Goal: Task Accomplishment & Management: Manage account settings

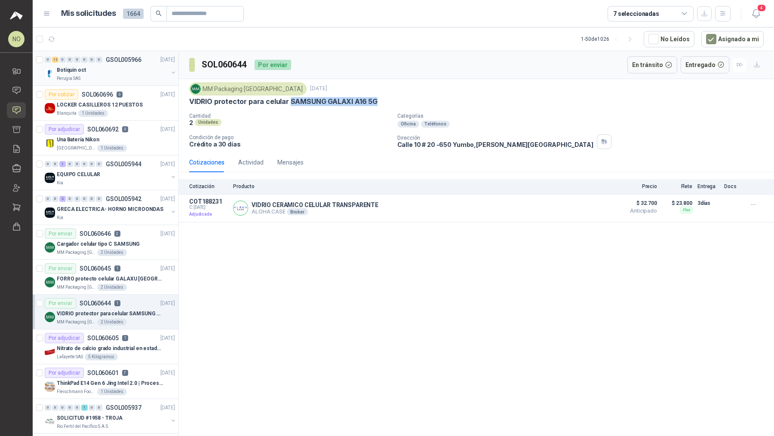
click at [132, 63] on div "0 12 0 0 0 0 0 0 GSOL005966 [DATE]" at bounding box center [111, 60] width 132 height 10
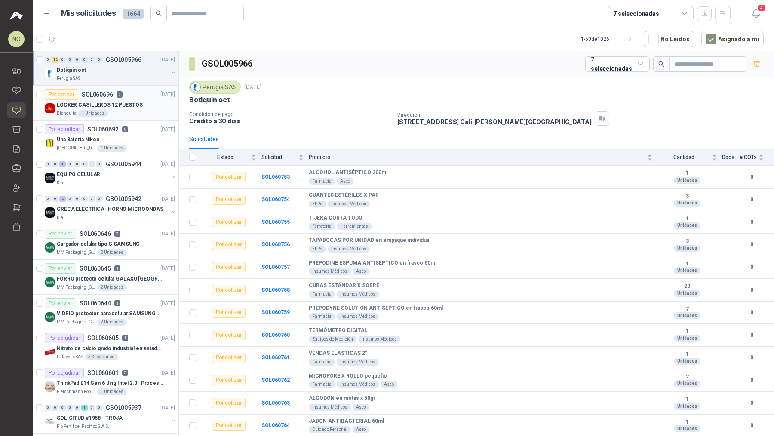
click at [116, 97] on div "Por cotizar SOL060696 0" at bounding box center [84, 94] width 78 height 10
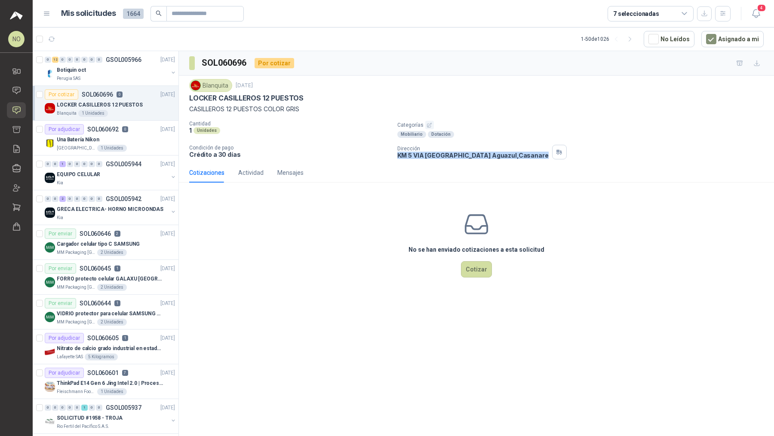
drag, startPoint x: 395, startPoint y: 155, endPoint x: 530, endPoint y: 156, distance: 135.4
click at [530, 156] on div "Cantidad 1 Unidades Categorías Mobiliario Dotación Condición de pago Crédito a …" at bounding box center [476, 140] width 574 height 39
copy p "KM 5 VIA [GEOGRAPHIC_DATA] , [GEOGRAPHIC_DATA]"
click at [136, 137] on div "Una Batería Nikon" at bounding box center [116, 140] width 118 height 10
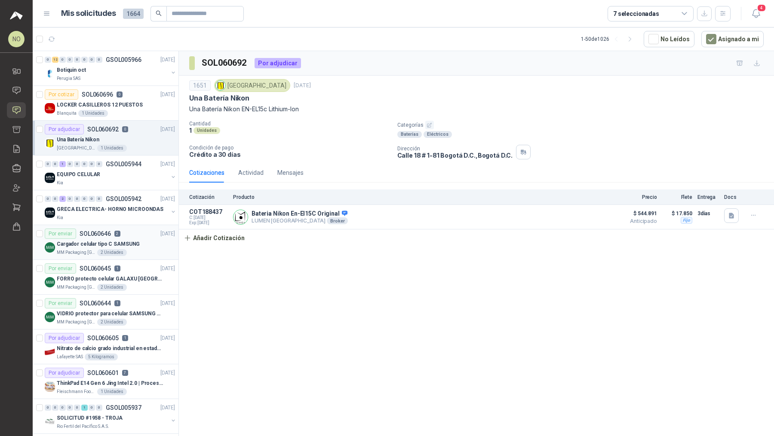
click at [118, 242] on p "Cargador celular tipo C SAMSUNG" at bounding box center [98, 244] width 83 height 8
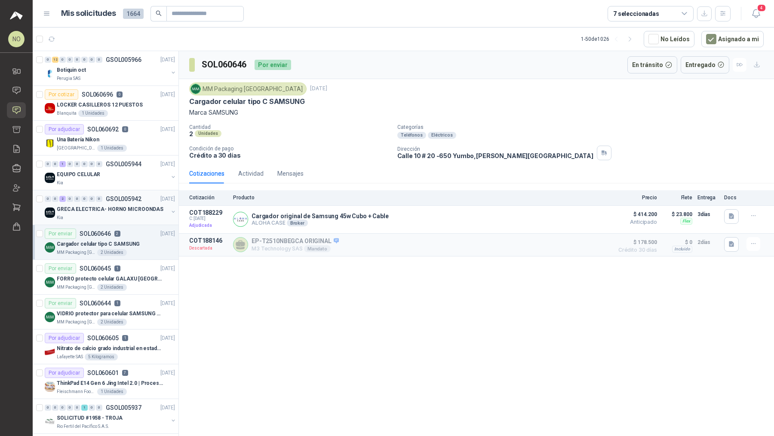
click at [129, 208] on p "GRECA ELECTRICA- HORNO MICROONDAS" at bounding box center [110, 209] width 107 height 8
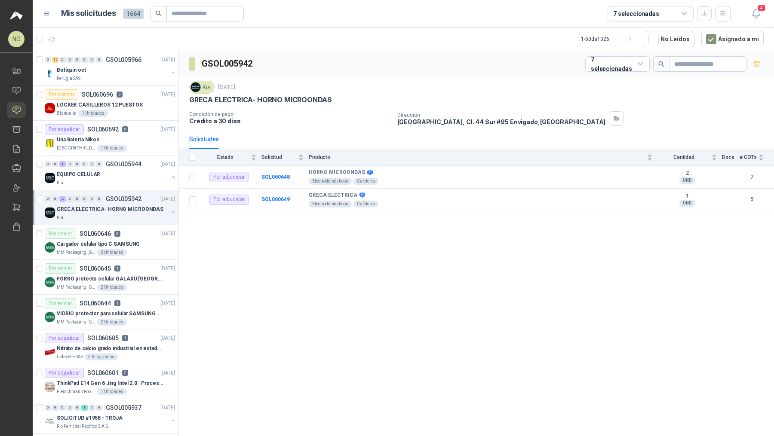
click at [129, 208] on p "GRECA ELECTRICA- HORNO MICROONDAS" at bounding box center [110, 209] width 107 height 8
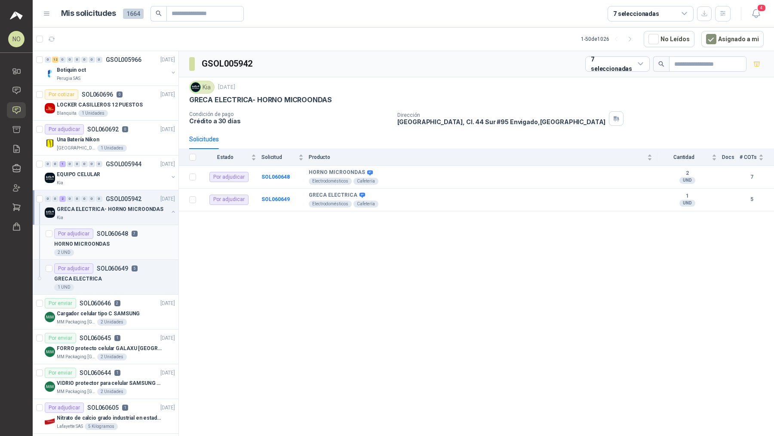
click at [123, 244] on div "HORNO MICROONDAS" at bounding box center [114, 244] width 121 height 10
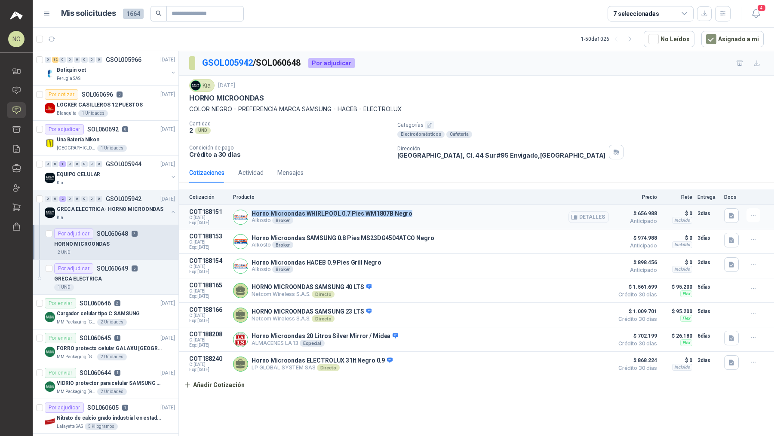
drag, startPoint x: 251, startPoint y: 211, endPoint x: 410, endPoint y: 215, distance: 159.1
click at [410, 215] on div "Horno Microondas WHIRLPOOL 0.7 Pies WM1807B Negro Alkosto Broker Detalles" at bounding box center [421, 216] width 376 height 17
copy p "Horno Microondas WHIRLPOOL 0.7 Pies WM1807B Negro"
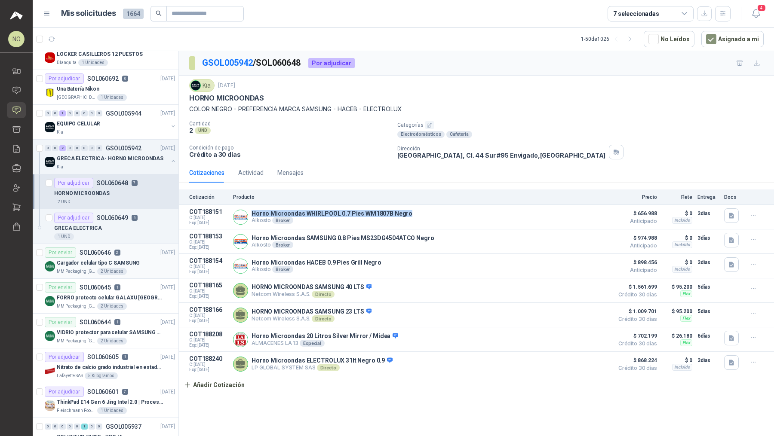
scroll to position [52, 0]
click at [151, 330] on p "VIDRIO protector para celular SAMSUNG GALAXI A16 5G" at bounding box center [110, 332] width 107 height 8
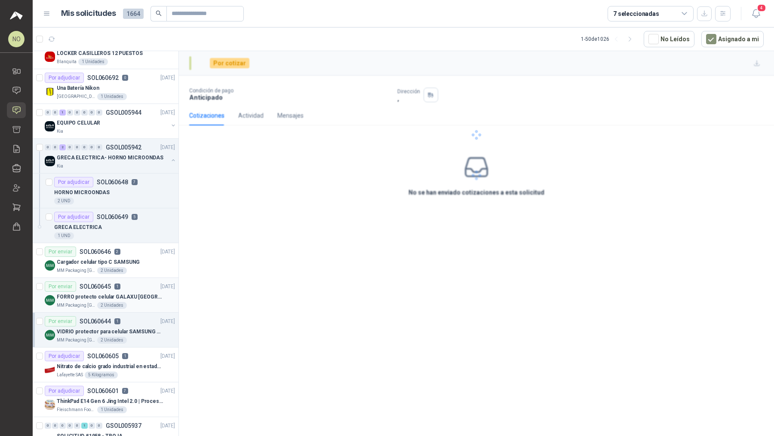
click at [142, 302] on div "MM Packaging Colombia 2 Unidades" at bounding box center [116, 305] width 118 height 7
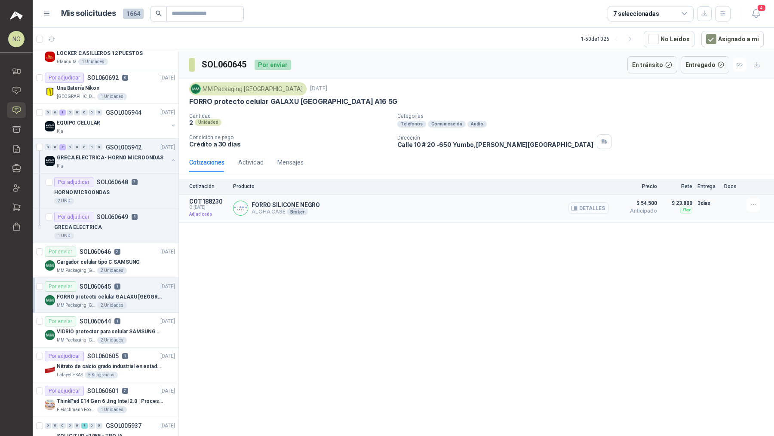
click at [591, 203] on button "Detalles" at bounding box center [588, 208] width 40 height 12
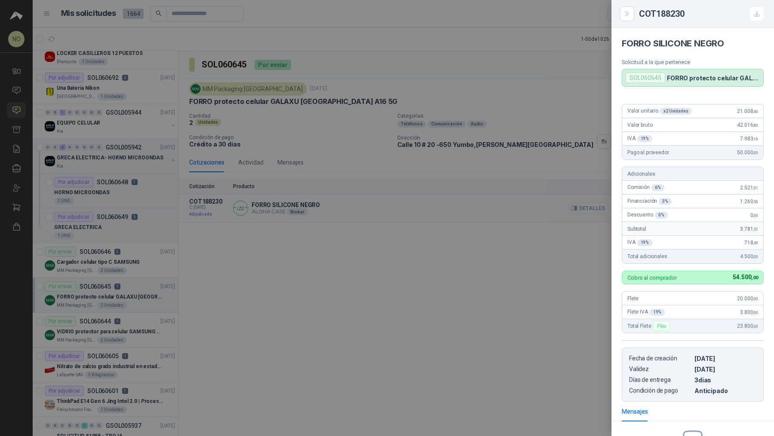
scroll to position [101, 0]
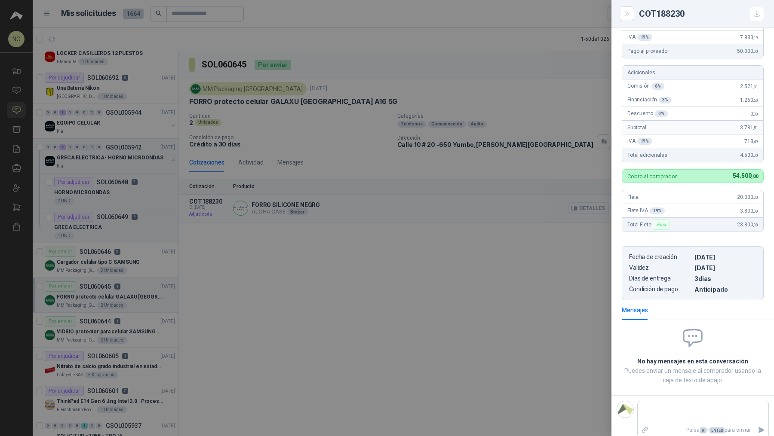
click at [591, 203] on div at bounding box center [387, 218] width 774 height 436
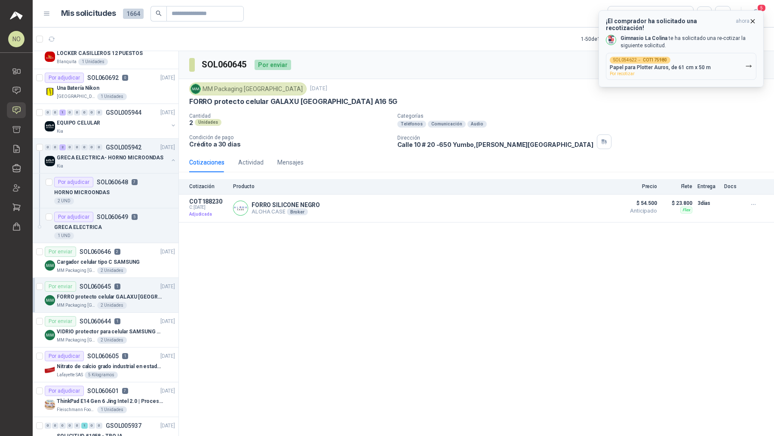
click at [646, 53] on button "SOL054622 → COT175980 Papel para Plotter Auros, de 61 cm x 50 m Por recotizar" at bounding box center [681, 66] width 150 height 27
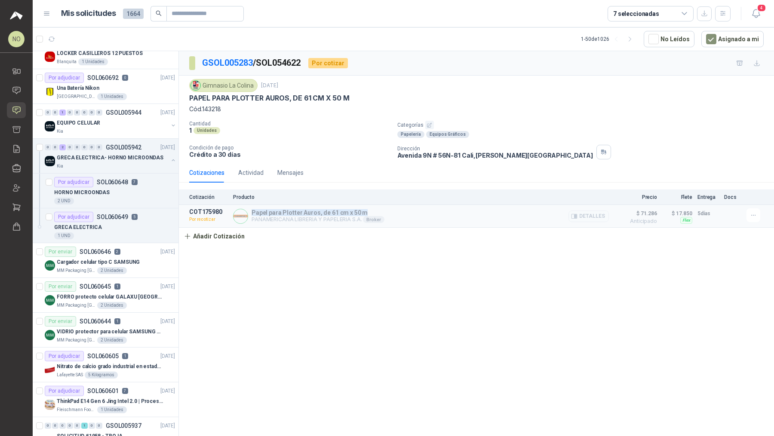
drag, startPoint x: 252, startPoint y: 213, endPoint x: 366, endPoint y: 212, distance: 114.3
click at [366, 213] on p "Papel para Plotter Auros, de 61 cm x 50 m" at bounding box center [317, 212] width 133 height 7
copy p "Papel para Plotter Auros, de 61 cm x 50 m"
click at [753, 217] on icon "button" at bounding box center [753, 215] width 7 height 7
click at [725, 165] on button "Editar" at bounding box center [735, 164] width 69 height 14
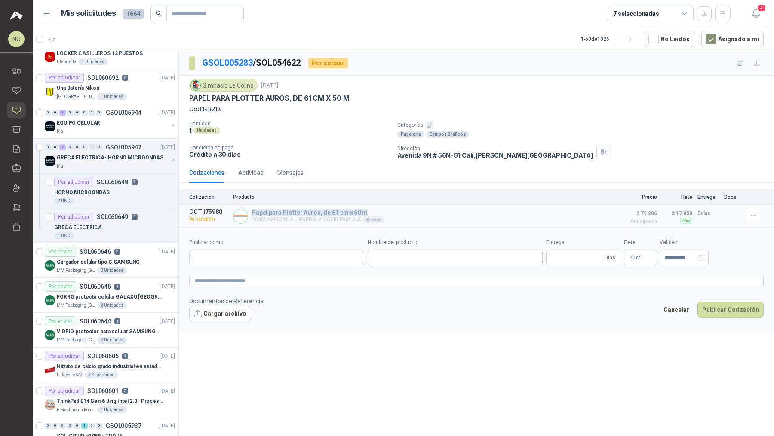
type input "**********"
type input "*"
type input "**********"
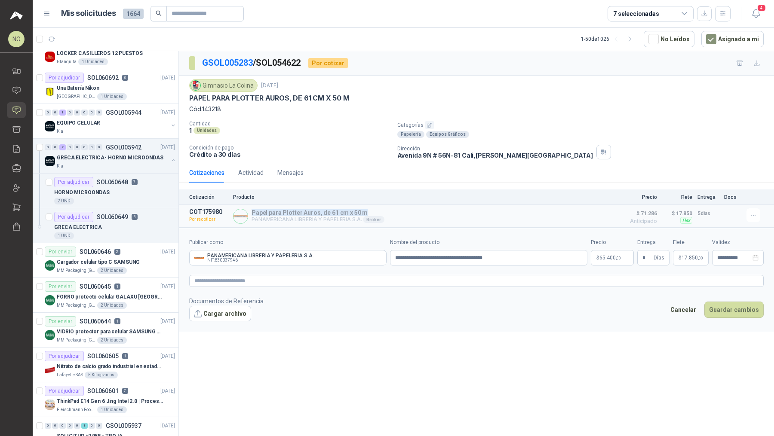
click at [685, 259] on span "17.850 ,00" at bounding box center [691, 257] width 21 height 5
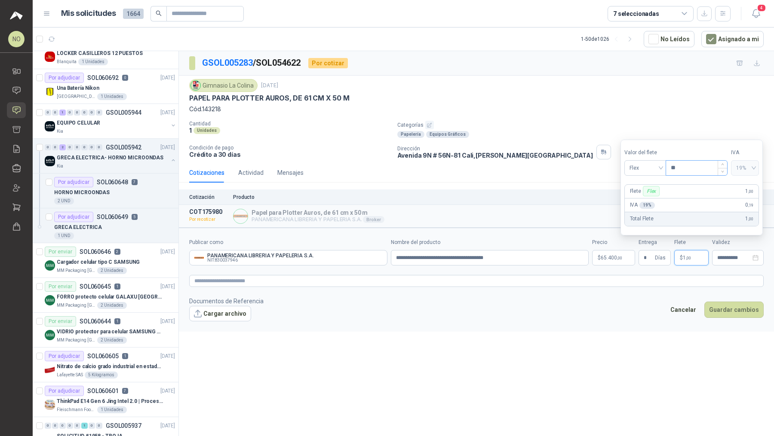
type input "*"
type input "*******"
click at [728, 258] on input "**********" at bounding box center [734, 258] width 34 height 6
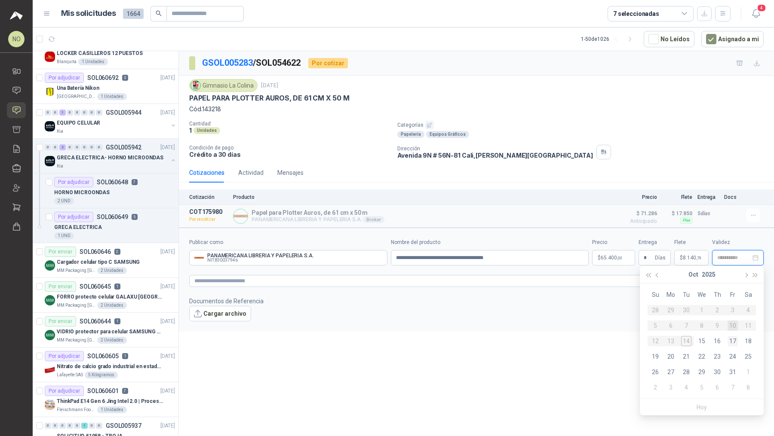
type input "**********"
click at [734, 342] on div "17" at bounding box center [732, 341] width 10 height 10
click at [684, 255] on span "8.140 ,79" at bounding box center [691, 257] width 18 height 5
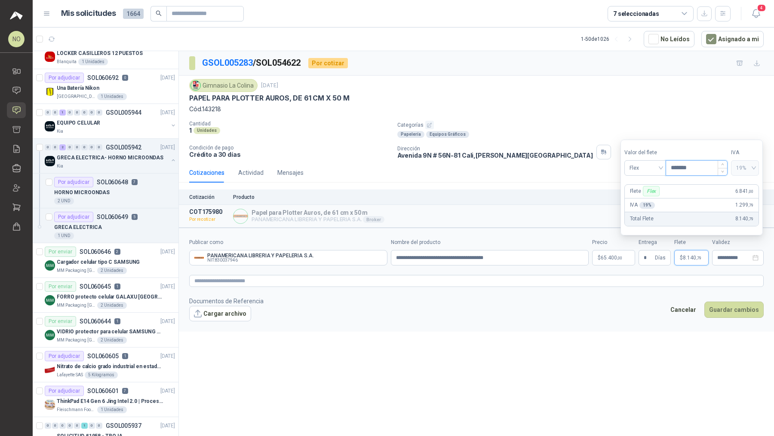
click at [701, 165] on input "*******" at bounding box center [696, 168] width 61 height 15
type input "*"
type input "*******"
click at [734, 256] on input "**********" at bounding box center [734, 258] width 34 height 6
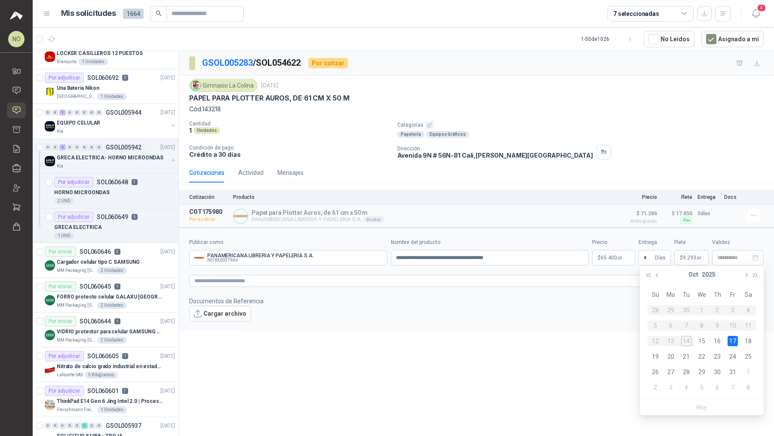
click at [734, 339] on div "17" at bounding box center [732, 341] width 10 height 10
type input "**********"
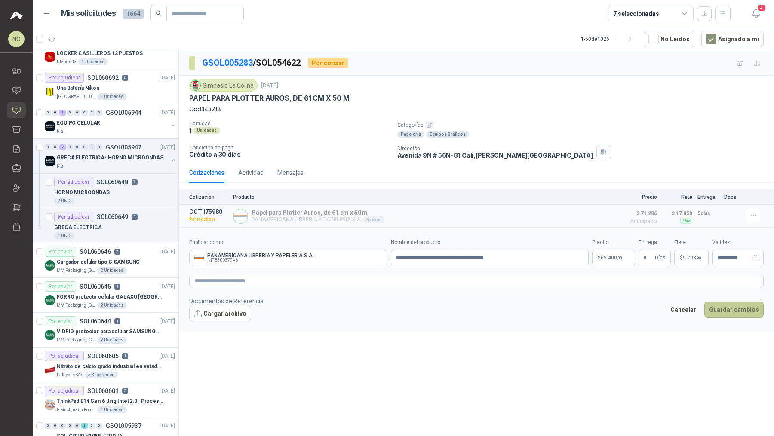
click at [734, 316] on button "Guardar cambios" at bounding box center [733, 310] width 59 height 16
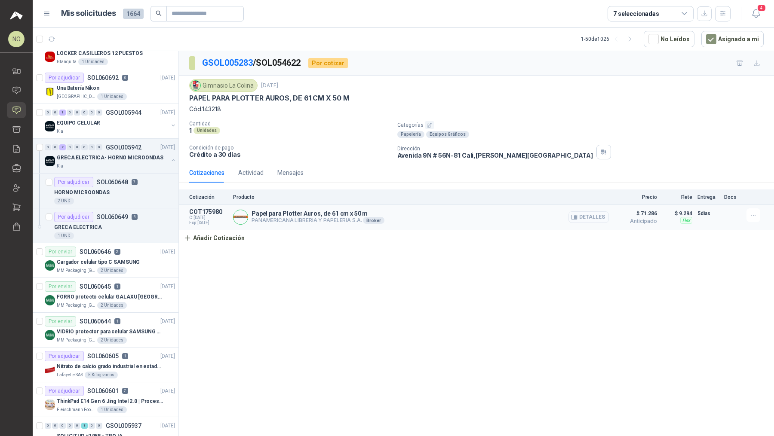
click at [594, 211] on button "Detalles" at bounding box center [588, 217] width 40 height 12
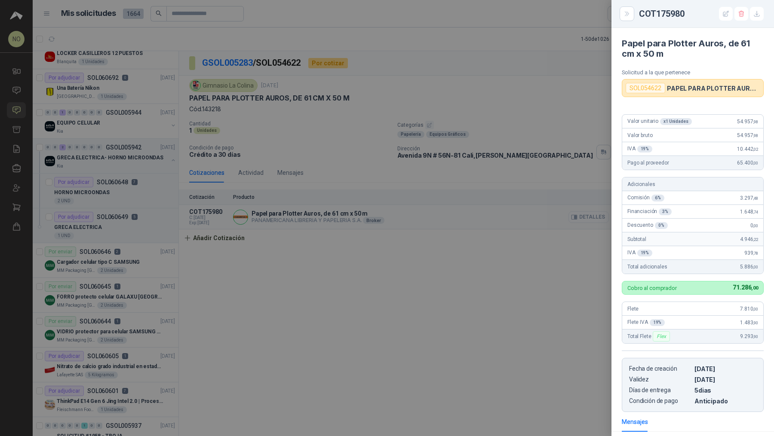
scroll to position [112, 0]
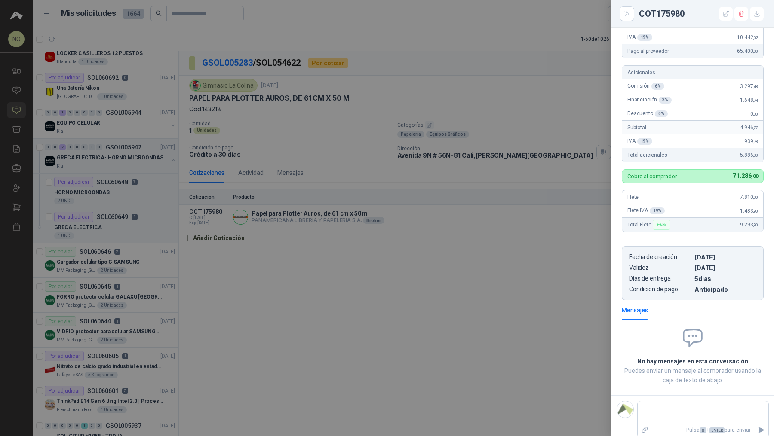
click at [432, 197] on div at bounding box center [387, 218] width 774 height 436
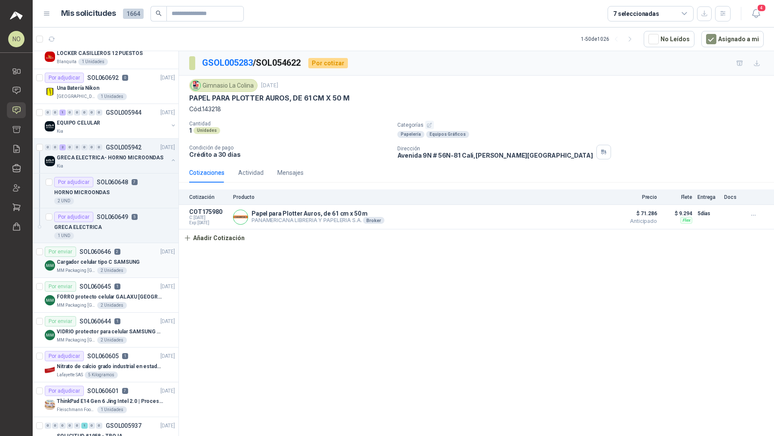
click at [129, 267] on div "MM Packaging Colombia 2 Unidades" at bounding box center [116, 270] width 118 height 7
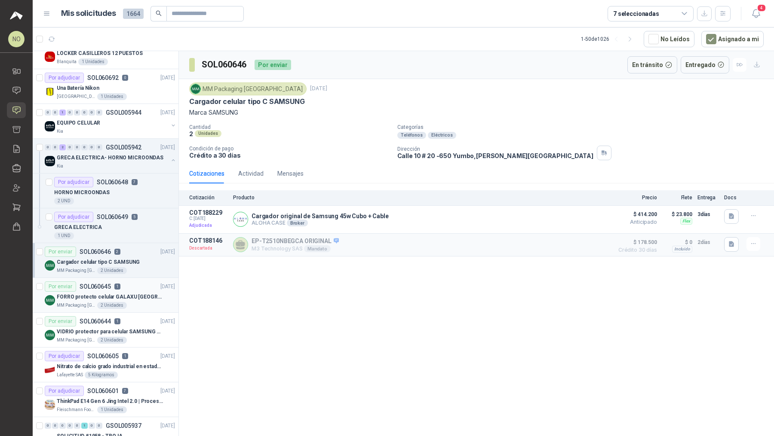
click at [130, 285] on div "Por enviar SOL060645 1 [DATE]" at bounding box center [110, 287] width 130 height 10
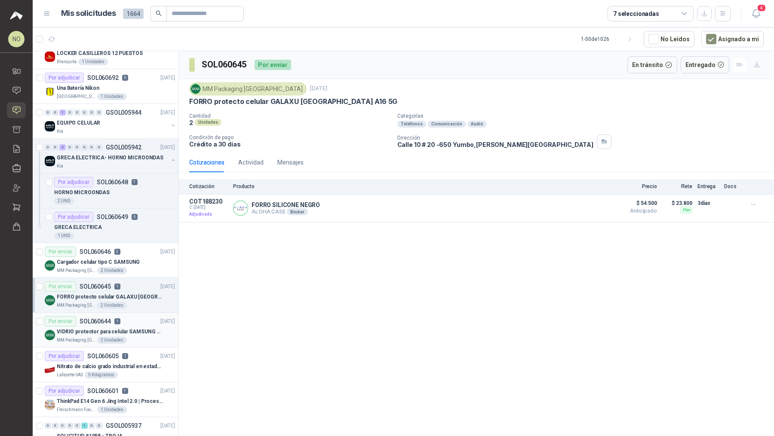
click at [129, 328] on p "VIDRIO protector para celular SAMSUNG GALAXI A16 5G" at bounding box center [110, 332] width 107 height 8
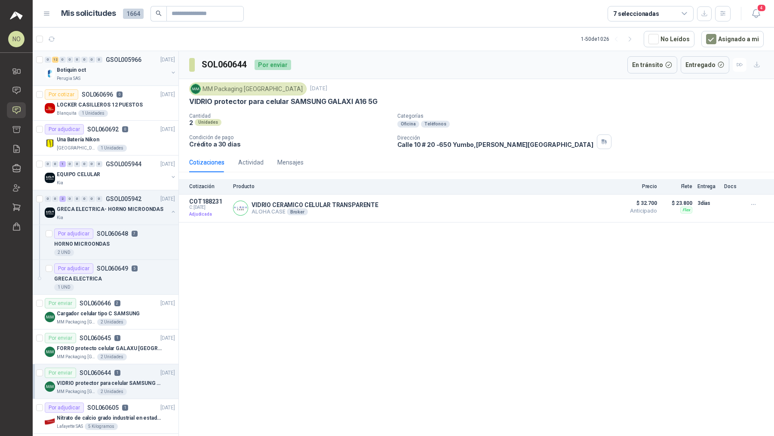
click at [126, 67] on div "Botiquin oct" at bounding box center [112, 70] width 111 height 10
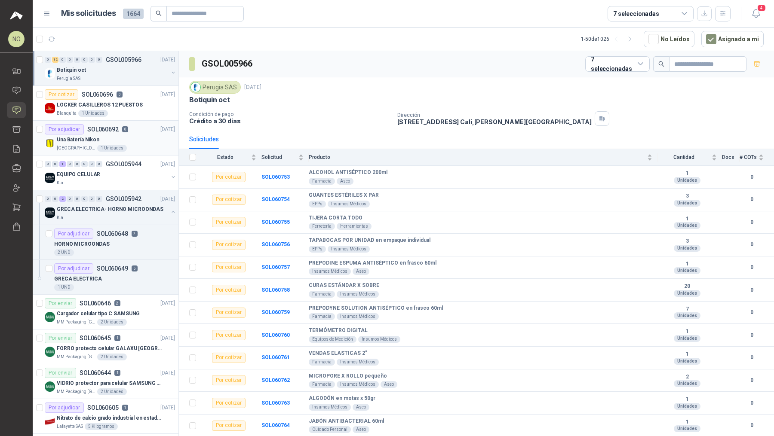
click at [128, 146] on div "[GEOGRAPHIC_DATA] 1 Unidades" at bounding box center [116, 148] width 118 height 7
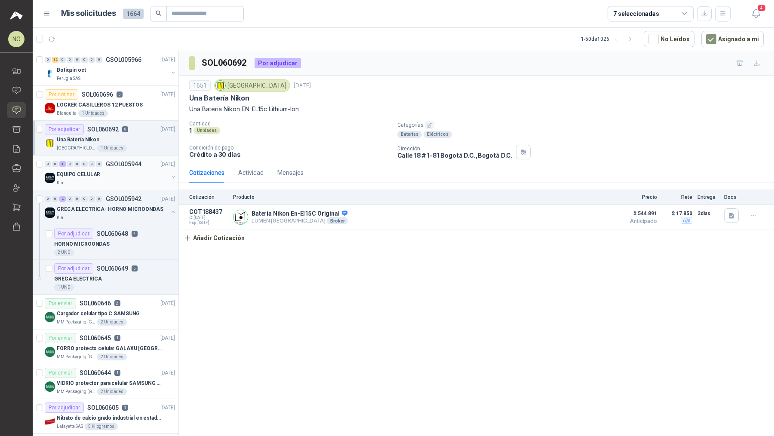
click at [138, 184] on div "Kia" at bounding box center [112, 183] width 111 height 7
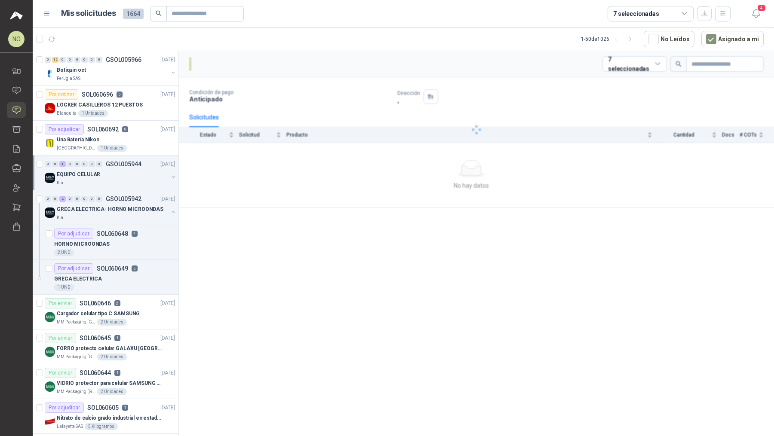
click at [138, 184] on div "Kia" at bounding box center [112, 183] width 111 height 7
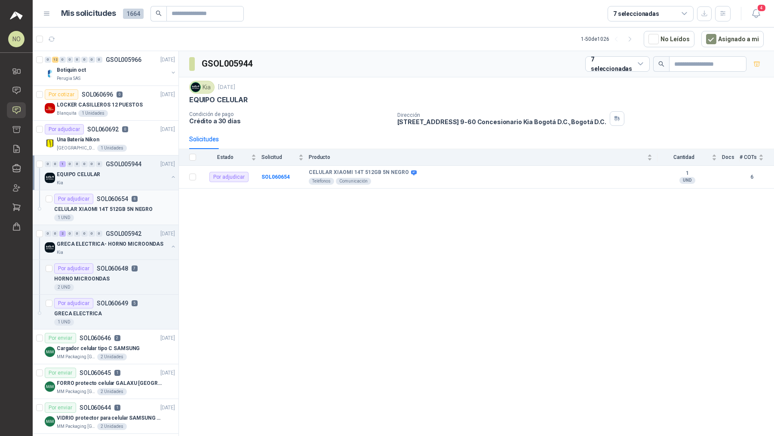
click at [134, 210] on p "CELULAR XIAOMI 14T 512GB 5N NEGRO" at bounding box center [103, 209] width 98 height 8
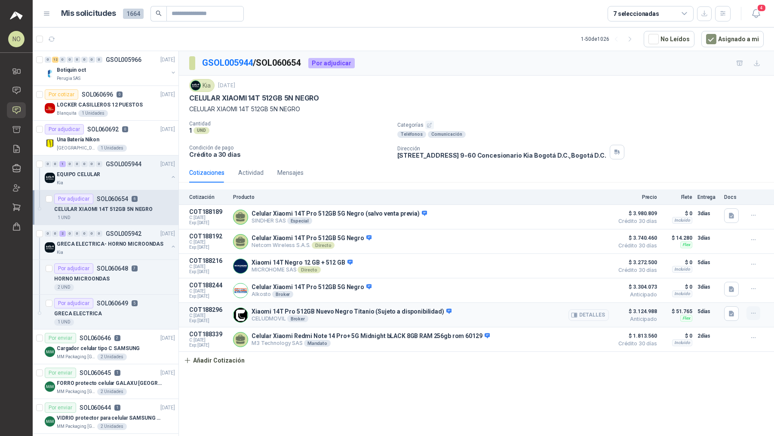
click at [756, 313] on icon "button" at bounding box center [753, 313] width 7 height 7
click at [731, 274] on button "Editar" at bounding box center [735, 278] width 69 height 14
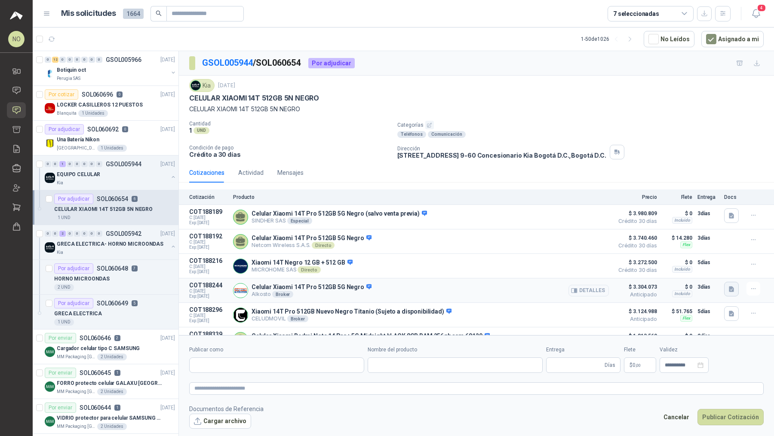
type input "**********"
type input "*"
type input "**********"
type textarea "**********"
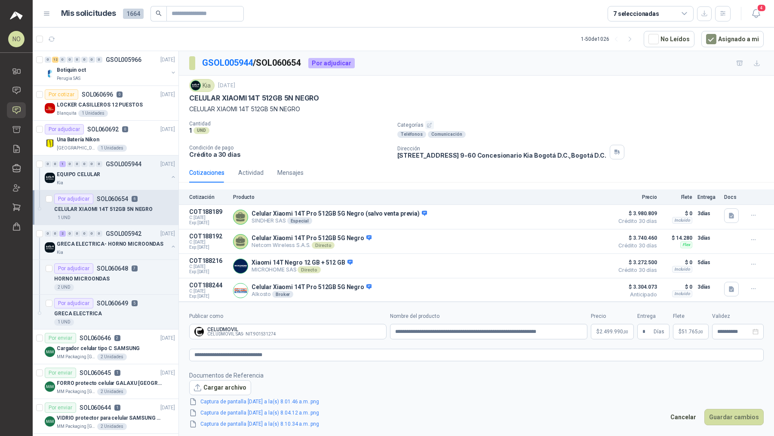
click at [609, 336] on p "$ 2.499.990 ,00" at bounding box center [612, 331] width 43 height 15
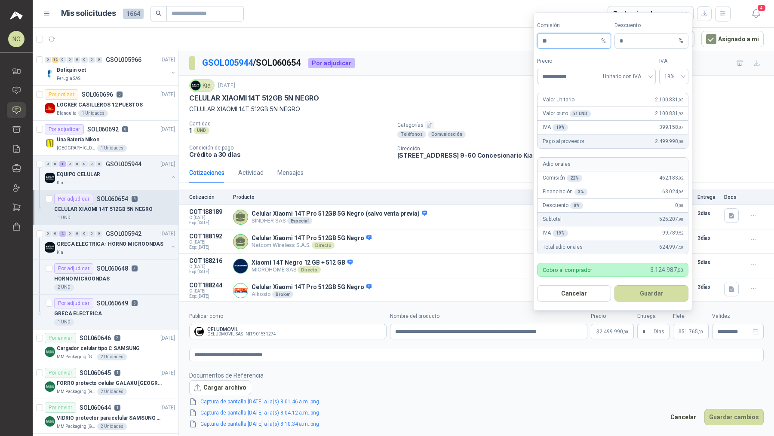
click at [560, 44] on input "**" at bounding box center [570, 41] width 57 height 15
type input "**"
click at [665, 293] on button "Guardar" at bounding box center [651, 293] width 74 height 16
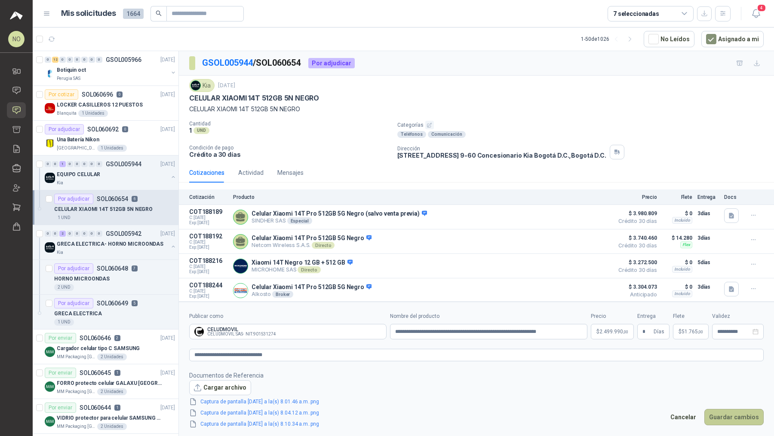
click at [742, 411] on button "Guardar cambios" at bounding box center [733, 417] width 59 height 16
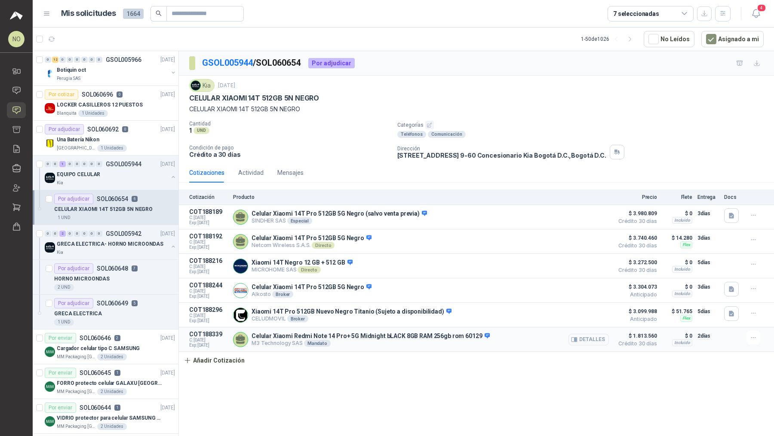
click at [587, 338] on button "Detalles" at bounding box center [588, 340] width 40 height 12
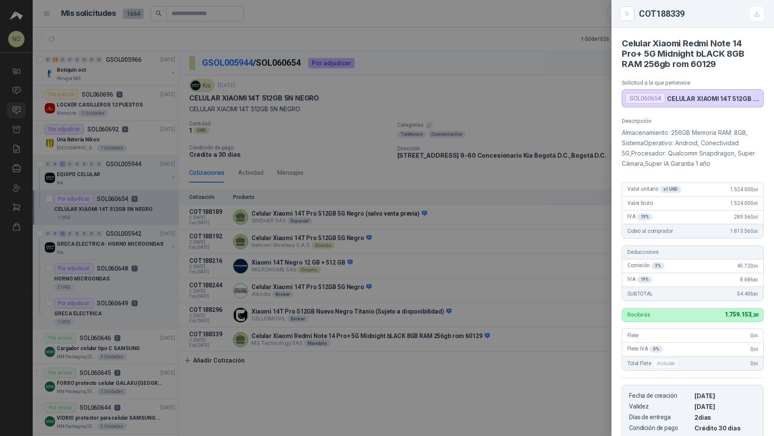
click at [450, 338] on div at bounding box center [387, 218] width 774 height 436
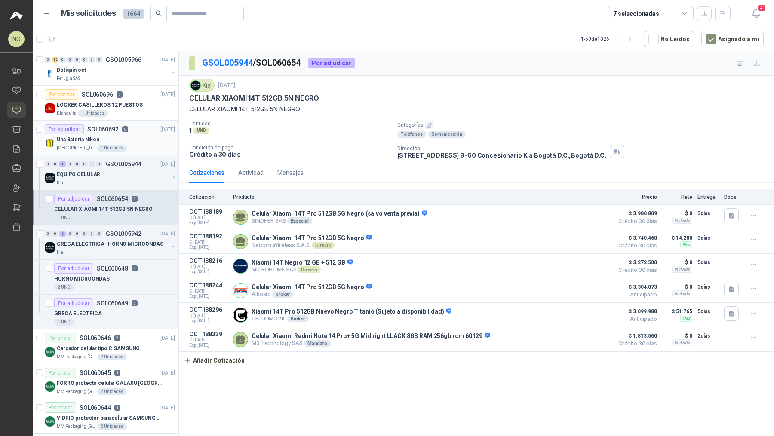
click at [125, 141] on div "Una Batería Nikon" at bounding box center [116, 140] width 118 height 10
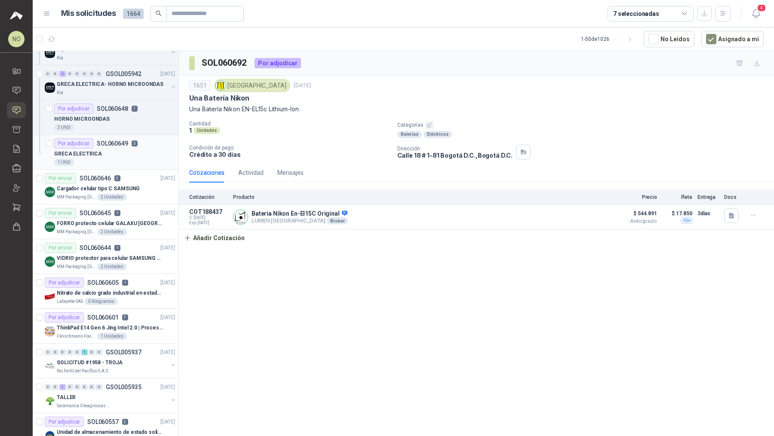
scroll to position [182, 0]
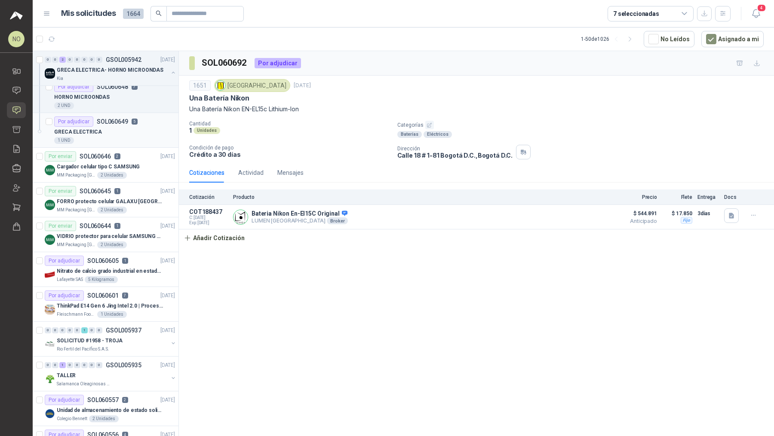
click at [115, 304] on p "ThinkPad E14 Gen 6 Jing Intel 2.0 | Procesador Intel Core Ultra 5 125U ( 12" at bounding box center [110, 306] width 107 height 8
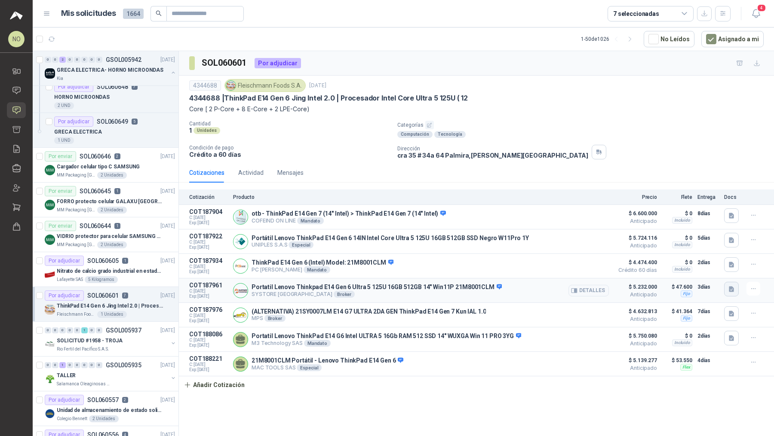
click at [733, 282] on button "button" at bounding box center [731, 289] width 15 height 15
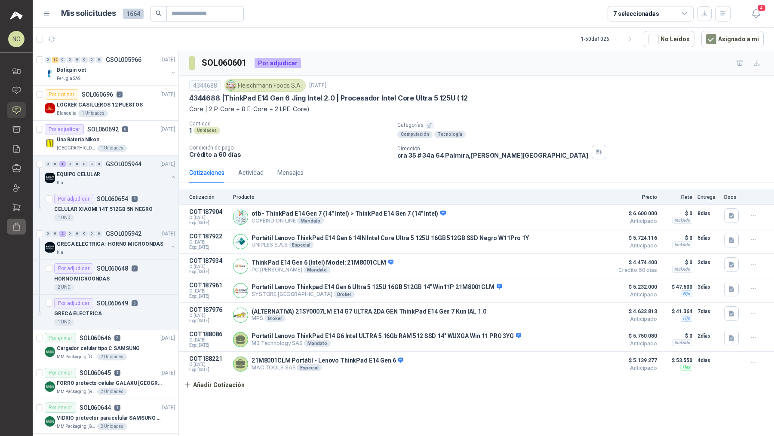
click at [16, 222] on icon at bounding box center [16, 226] width 9 height 9
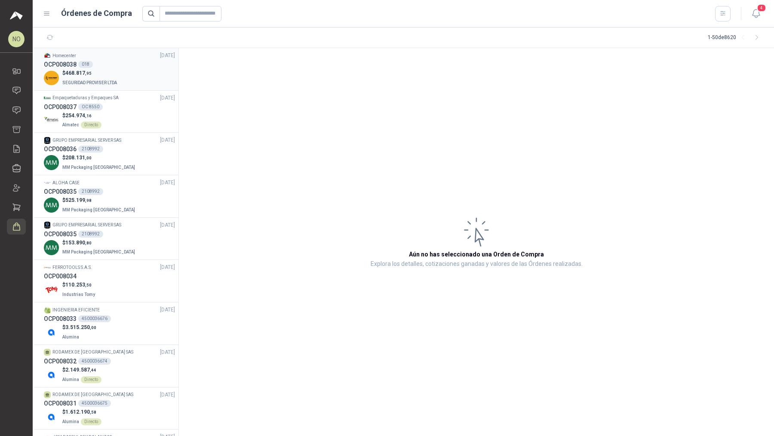
click at [106, 86] on p "SEGURIDAD PROVISER LTDA" at bounding box center [90, 81] width 56 height 9
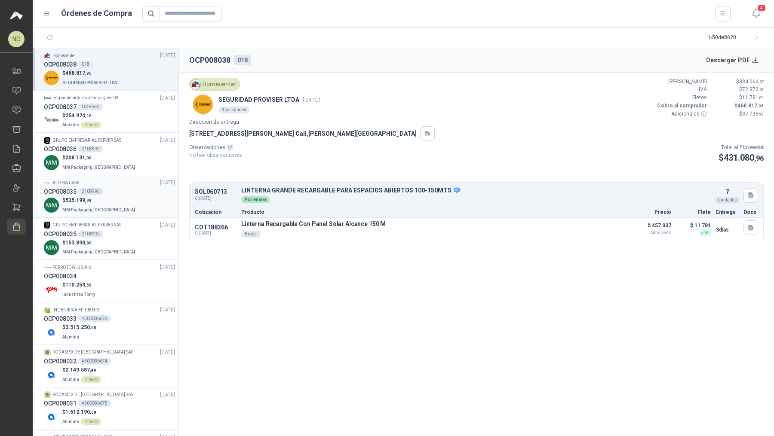
click at [119, 186] on div "ALOHA CASE [DATE]" at bounding box center [109, 183] width 131 height 8
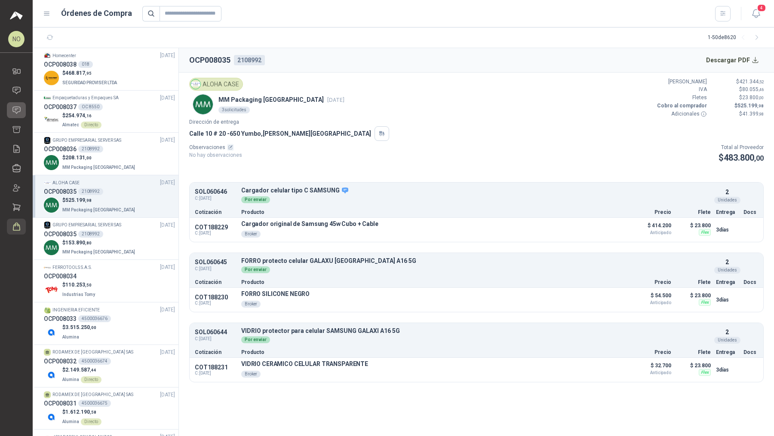
click at [17, 109] on icon at bounding box center [16, 110] width 9 height 9
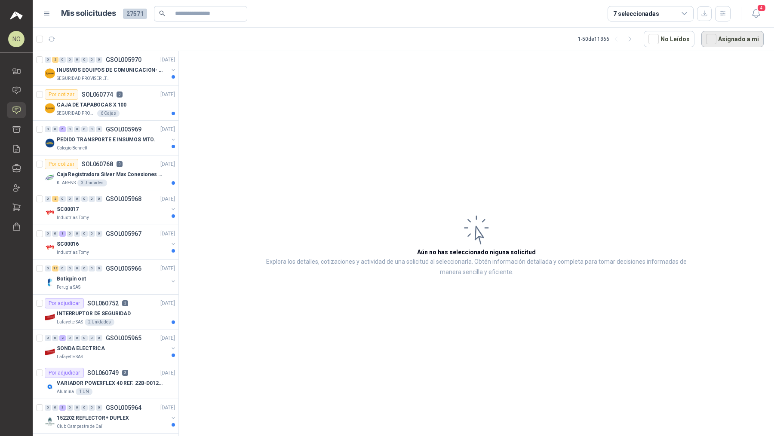
click at [728, 42] on button "Asignado a mi" at bounding box center [732, 39] width 62 height 16
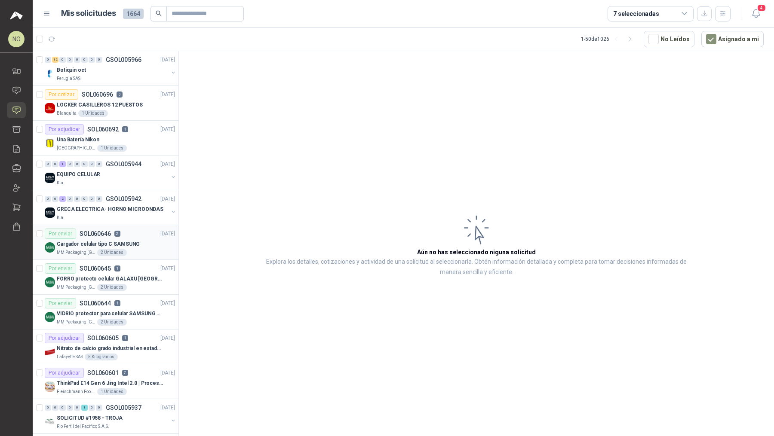
click at [144, 243] on div "Cargador celular tipo C SAMSUNG" at bounding box center [116, 244] width 118 height 10
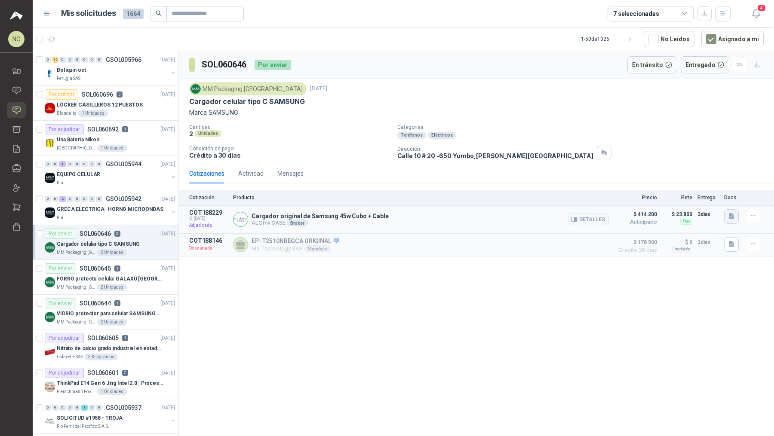
click at [731, 221] on button "button" at bounding box center [731, 216] width 15 height 15
click at [698, 197] on button "Captura de pantalla [DATE] a la(s) 3.37.36 p.m..png" at bounding box center [664, 196] width 137 height 9
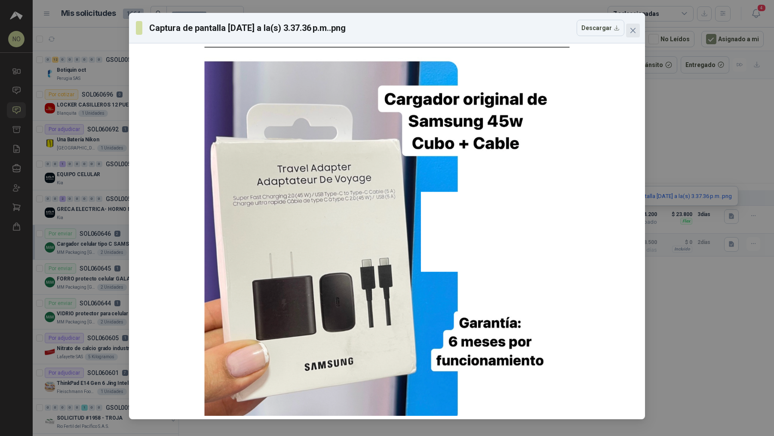
click at [626, 31] on span "Close" at bounding box center [633, 30] width 14 height 7
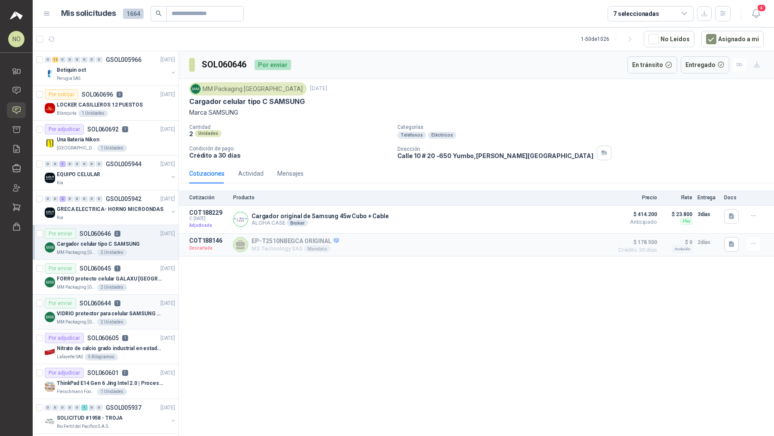
click at [130, 299] on div "Por enviar SOL060644 1 [DATE]" at bounding box center [110, 303] width 130 height 10
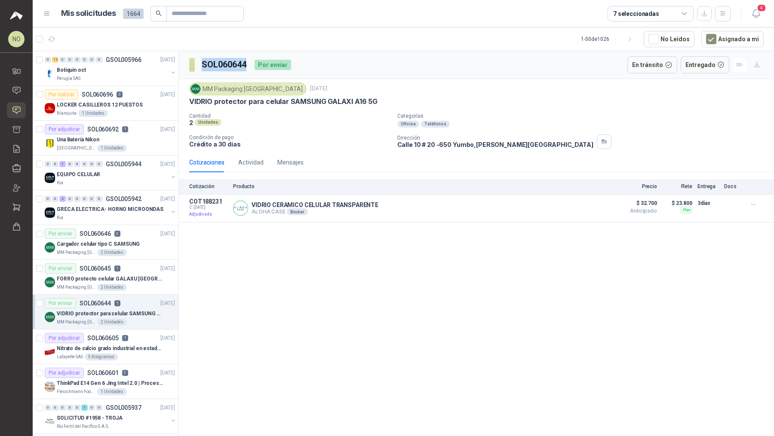
drag, startPoint x: 203, startPoint y: 65, endPoint x: 246, endPoint y: 65, distance: 43.4
click at [246, 65] on h3 "SOL060644" at bounding box center [225, 64] width 46 height 13
copy h3 "SOL060644"
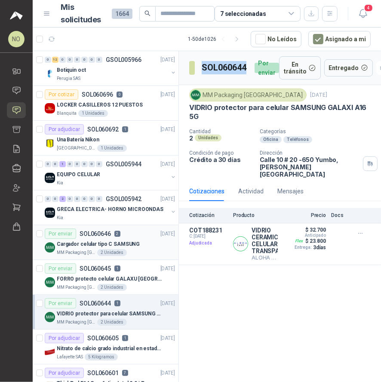
click at [95, 242] on p "Cargador celular tipo C SAMSUNG" at bounding box center [98, 244] width 83 height 8
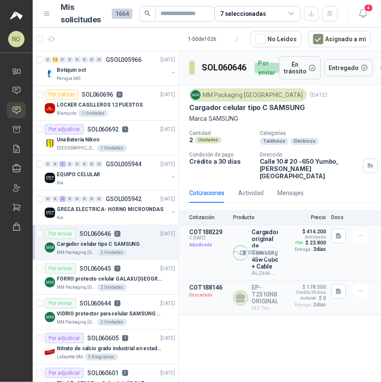
click at [263, 247] on button "Detalles" at bounding box center [257, 253] width 40 height 12
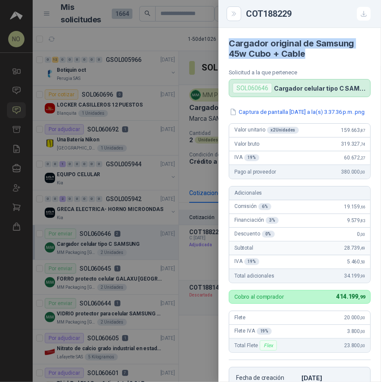
drag, startPoint x: 228, startPoint y: 46, endPoint x: 309, endPoint y: 55, distance: 81.4
click at [310, 55] on article "Cargador original de Samsung 45w Cubo + Cable Solicitud a la que pertenece SOL0…" at bounding box center [299, 62] width 162 height 69
copy h4 "Cargador original de Samsung 45w Cubo + Cable"
click at [96, 290] on div at bounding box center [190, 191] width 381 height 382
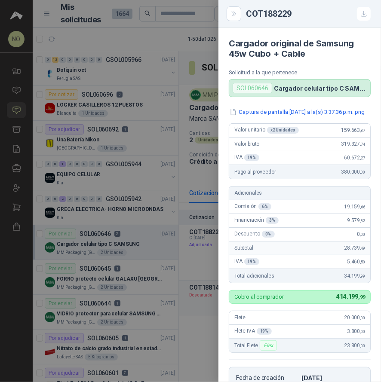
scroll to position [185, 0]
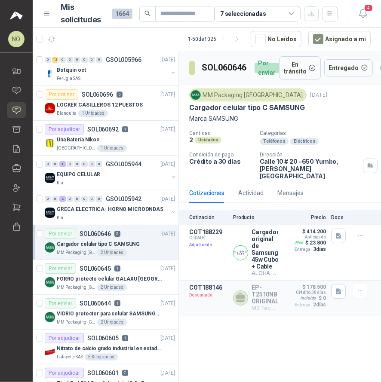
click at [141, 275] on p "FORRO protecto celular GALAXU [GEOGRAPHIC_DATA] A16 5G" at bounding box center [110, 279] width 107 height 8
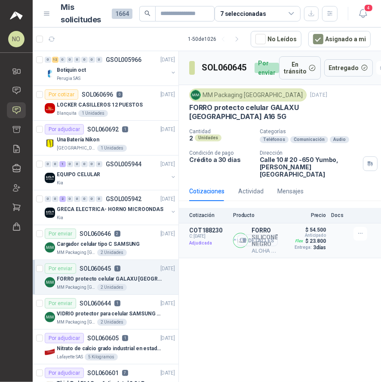
click at [259, 235] on button "Detalles" at bounding box center [257, 241] width 40 height 12
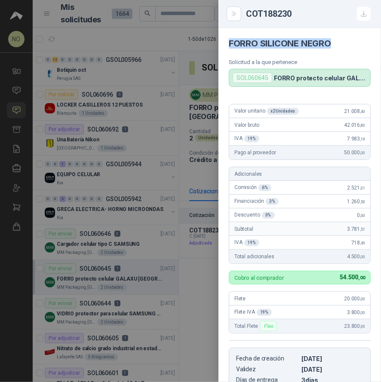
drag, startPoint x: 229, startPoint y: 44, endPoint x: 335, endPoint y: 45, distance: 106.6
click at [335, 45] on h4 "FORRO SILICONE NEGRO" at bounding box center [300, 43] width 142 height 10
copy h4 "FORRO SILICONE NEGRO"
click at [111, 310] on div at bounding box center [190, 191] width 381 height 382
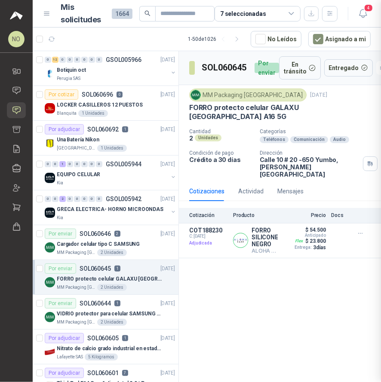
scroll to position [160, 0]
click at [111, 310] on p "VIDRIO protector para celular SAMSUNG GALAXI A16 5G" at bounding box center [110, 314] width 107 height 8
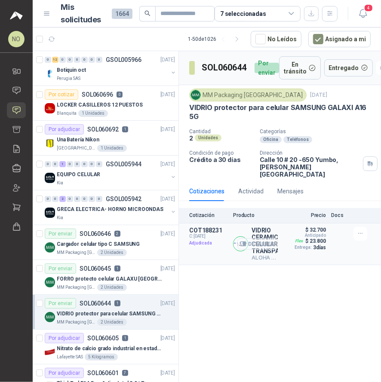
click at [266, 238] on button "Detalles" at bounding box center [257, 244] width 40 height 12
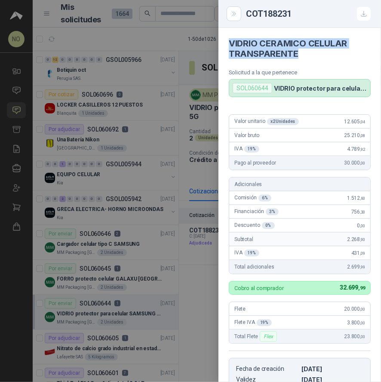
drag, startPoint x: 229, startPoint y: 46, endPoint x: 303, endPoint y: 58, distance: 75.7
click at [303, 58] on h4 "VIDRIO CERAMICO CELULAR TRANSPARENTE" at bounding box center [300, 48] width 142 height 21
copy h4 "VIDRIO CERAMICO CELULAR TRANSPARENTE"
click at [145, 150] on div at bounding box center [190, 191] width 381 height 382
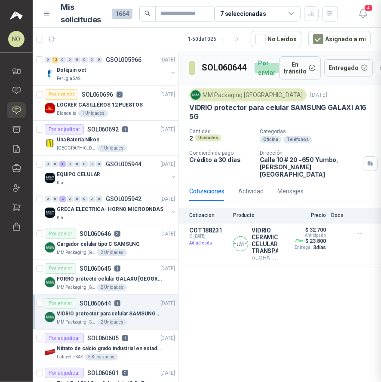
scroll to position [170, 0]
click at [112, 245] on p "Cargador celular tipo C SAMSUNG" at bounding box center [98, 244] width 83 height 8
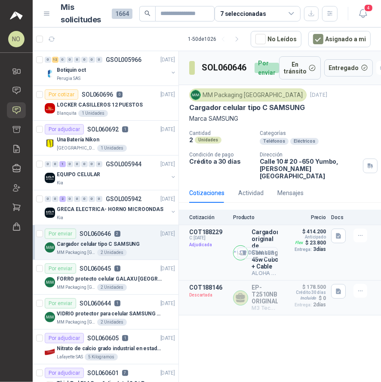
click at [259, 247] on button "Detalles" at bounding box center [257, 253] width 40 height 12
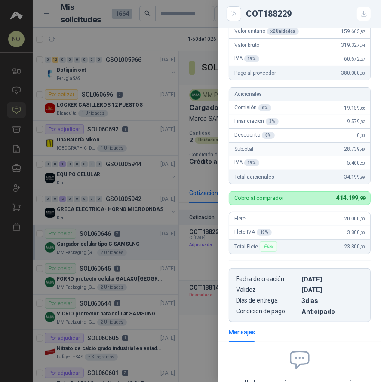
scroll to position [98, 0]
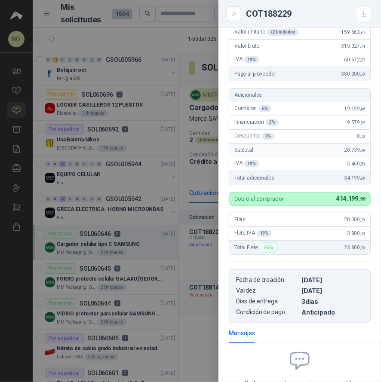
click at [216, 108] on div at bounding box center [190, 191] width 381 height 382
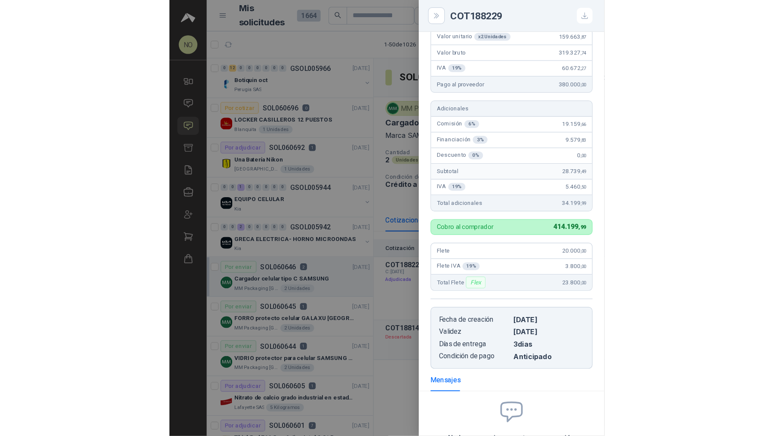
scroll to position [185, 0]
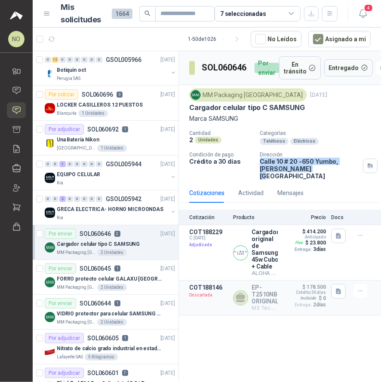
drag, startPoint x: 259, startPoint y: 162, endPoint x: 297, endPoint y: 168, distance: 37.7
click at [297, 168] on p "[STREET_ADDRESS][PERSON_NAME]" at bounding box center [310, 169] width 100 height 22
copy p "[STREET_ADDRESS][PERSON_NAME]"
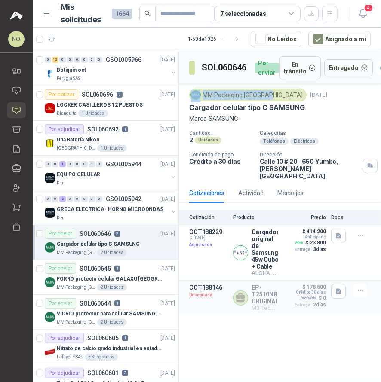
drag, startPoint x: 202, startPoint y: 92, endPoint x: 269, endPoint y: 95, distance: 67.1
click at [269, 95] on div "MM Packaging [GEOGRAPHIC_DATA]" at bounding box center [247, 95] width 117 height 13
copy div "MM Packaging [GEOGRAPHIC_DATA]"
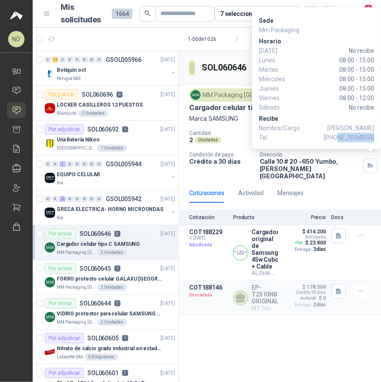
drag, startPoint x: 341, startPoint y: 137, endPoint x: 373, endPoint y: 137, distance: 31.8
click at [373, 137] on span "[PHONE_NUMBER]" at bounding box center [349, 137] width 50 height 9
copy span "3104109330"
drag, startPoint x: 348, startPoint y: 129, endPoint x: 373, endPoint y: 128, distance: 25.4
click at [373, 128] on span "[PERSON_NAME]" at bounding box center [350, 127] width 47 height 9
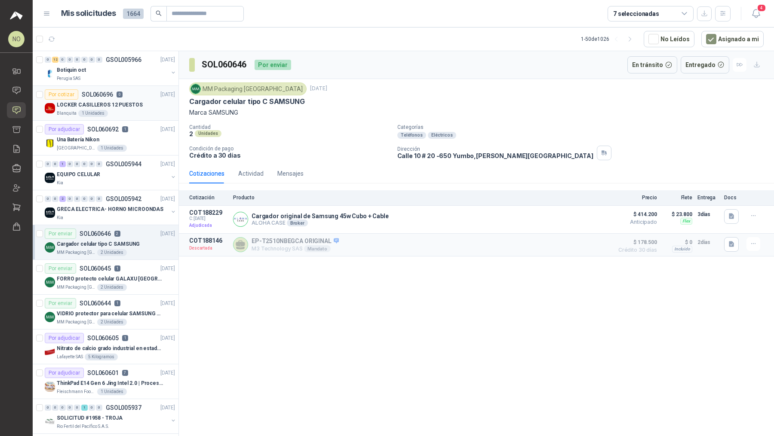
click at [138, 107] on div "LOCKER CASILLEROS 12 PUESTOS" at bounding box center [116, 105] width 118 height 10
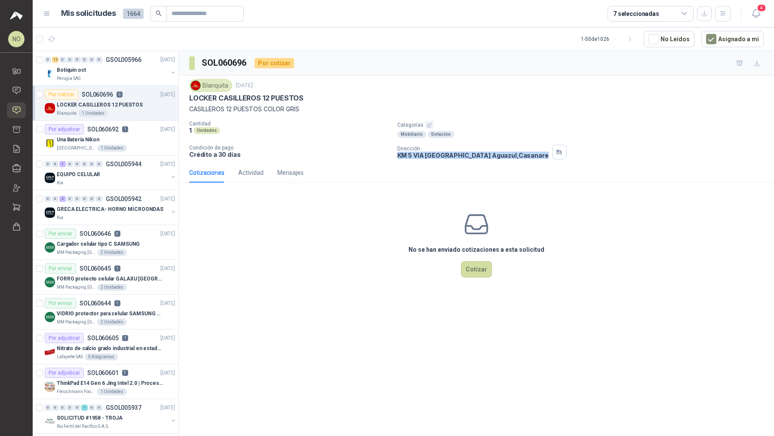
drag, startPoint x: 396, startPoint y: 153, endPoint x: 531, endPoint y: 156, distance: 135.0
click at [531, 156] on div "Cantidad 1 Unidades Categorías Mobiliario Dotación Condición de pago Crédito a …" at bounding box center [476, 140] width 574 height 39
click at [117, 142] on div "Una Batería Nikon" at bounding box center [116, 140] width 118 height 10
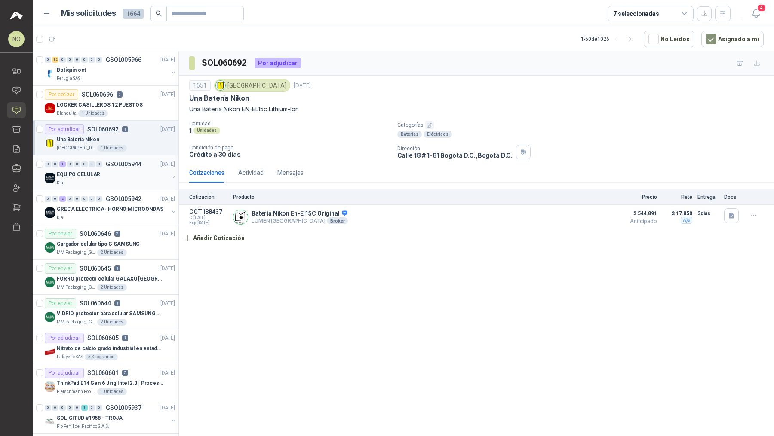
click at [123, 177] on div "EQUIPO CELULAR" at bounding box center [112, 174] width 111 height 10
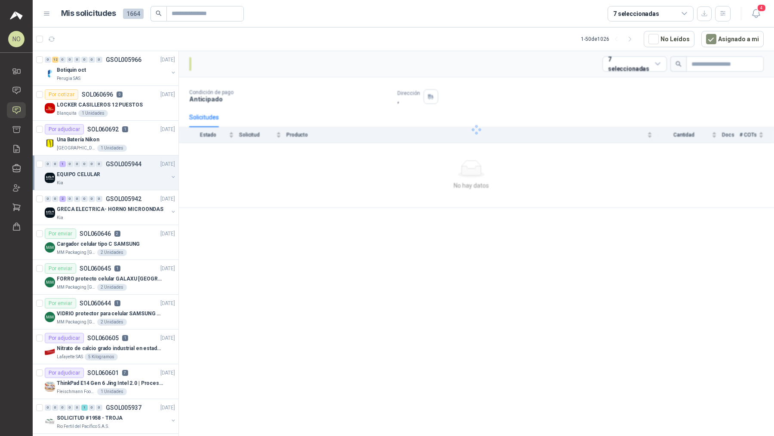
click at [123, 177] on div "EQUIPO CELULAR" at bounding box center [112, 174] width 111 height 10
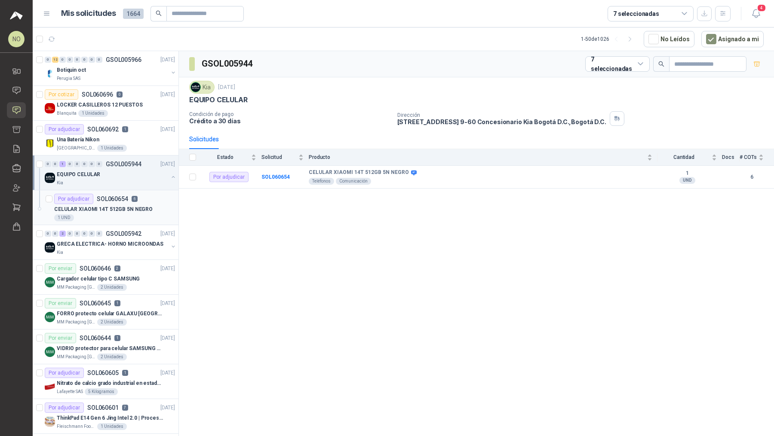
click at [117, 204] on div "CELULAR XIAOMI 14T 512GB 5N NEGRO" at bounding box center [114, 209] width 121 height 10
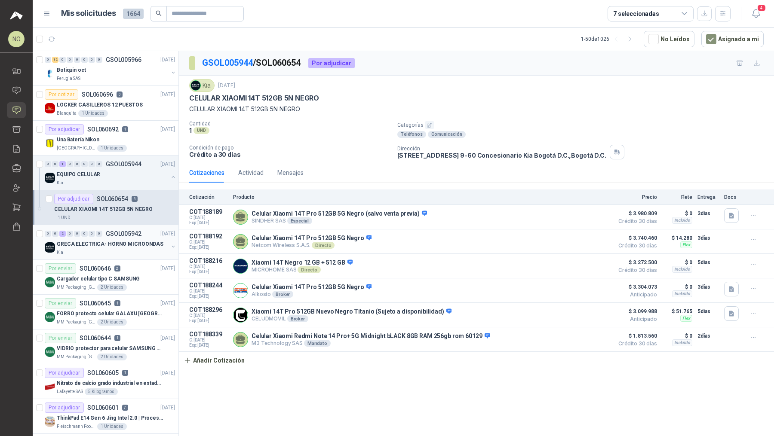
click at [103, 254] on div "Kia" at bounding box center [112, 252] width 111 height 7
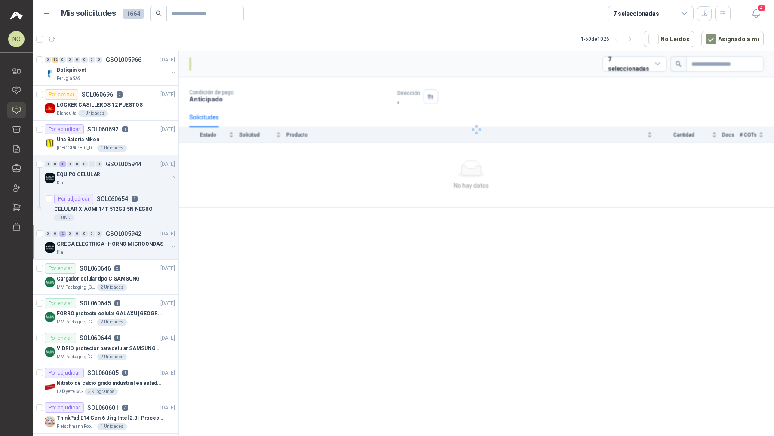
click at [103, 254] on div "Kia" at bounding box center [112, 252] width 111 height 7
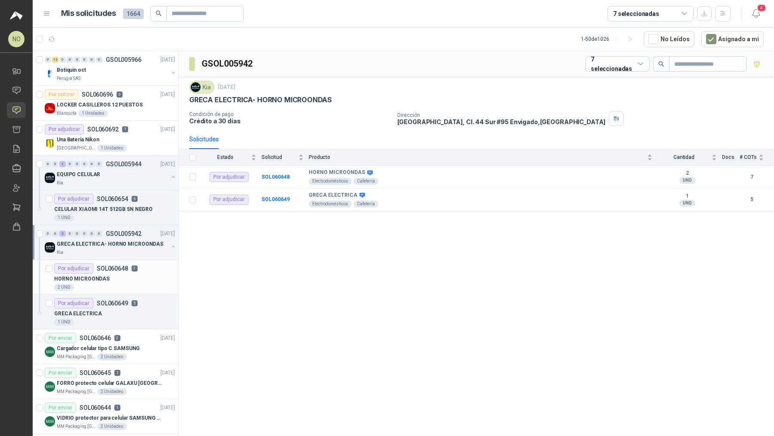
click at [104, 275] on p "HORNO MICROONDAS" at bounding box center [81, 279] width 55 height 8
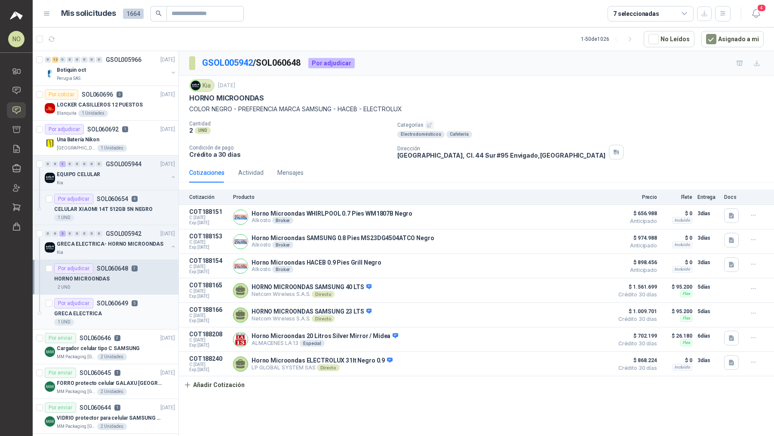
click at [105, 309] on div "GRECA ELECTRICA" at bounding box center [114, 314] width 121 height 10
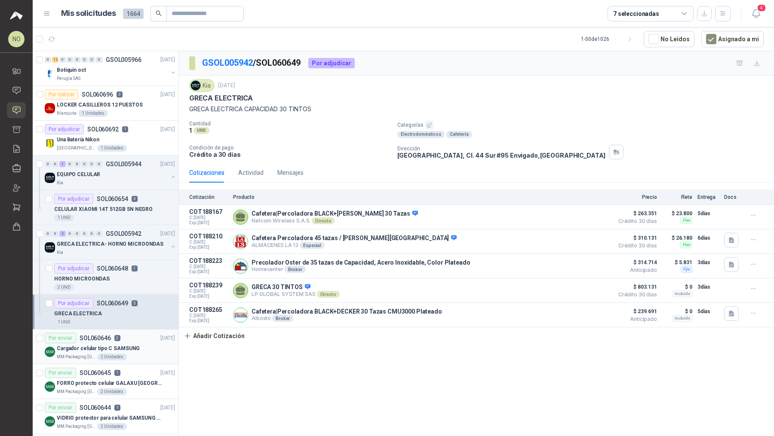
click at [110, 345] on p "Cargador celular tipo C SAMSUNG" at bounding box center [98, 349] width 83 height 8
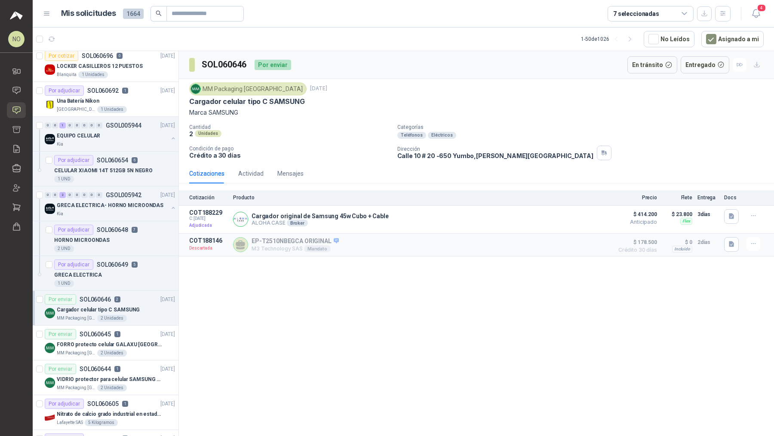
click at [110, 344] on p "FORRO protecto celular GALAXU [GEOGRAPHIC_DATA] A16 5G" at bounding box center [110, 345] width 107 height 8
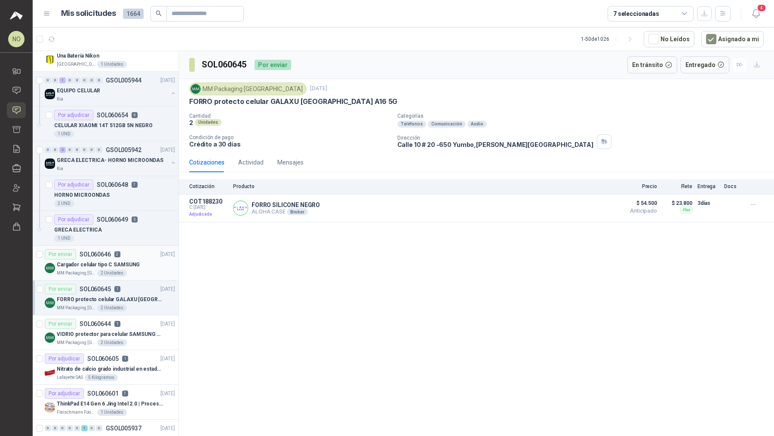
scroll to position [92, 0]
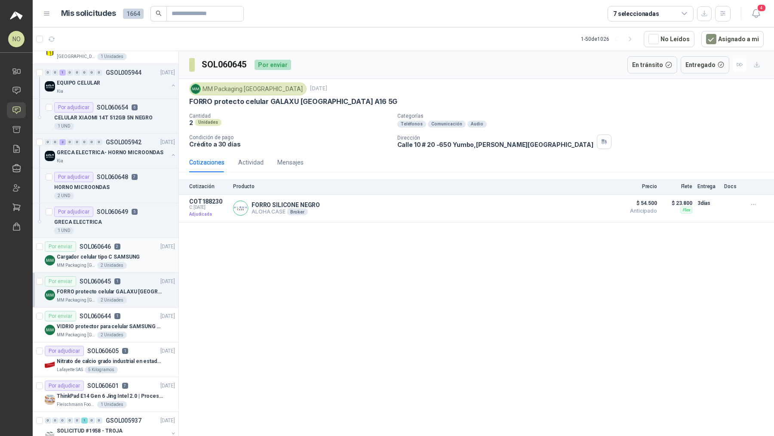
click at [110, 346] on div "Por adjudicar SOL060605 1" at bounding box center [86, 351] width 83 height 10
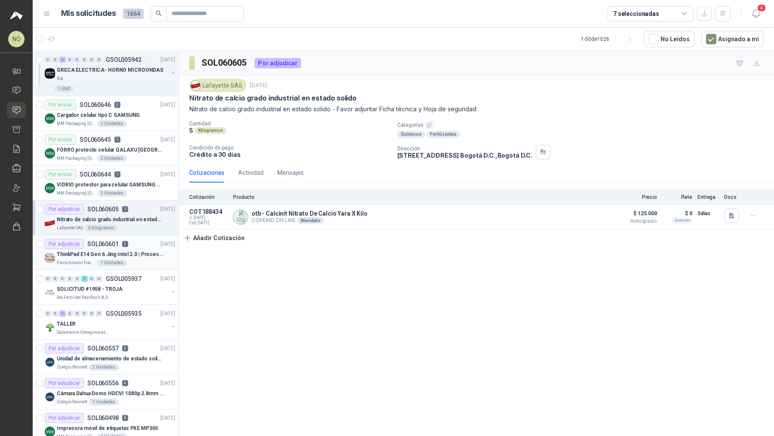
scroll to position [239, 0]
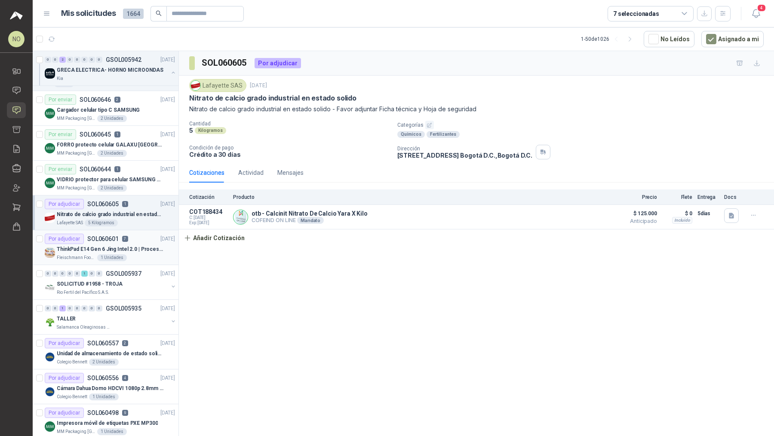
click at [136, 315] on div "TALLER" at bounding box center [112, 319] width 111 height 10
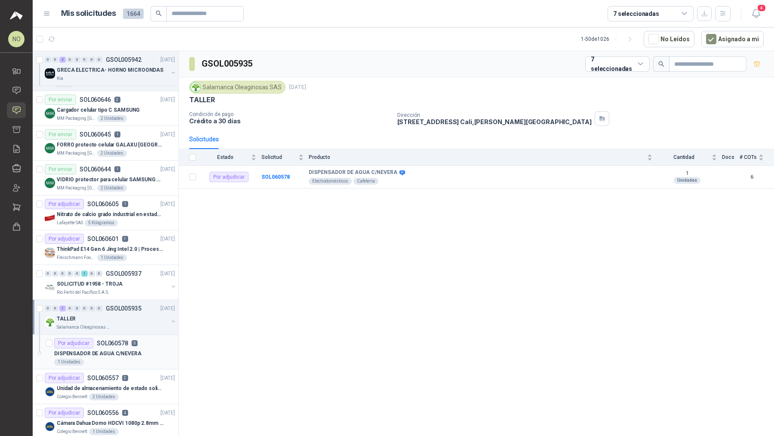
click at [129, 344] on div "Por adjudicar SOL060578 6" at bounding box center [95, 343] width 83 height 10
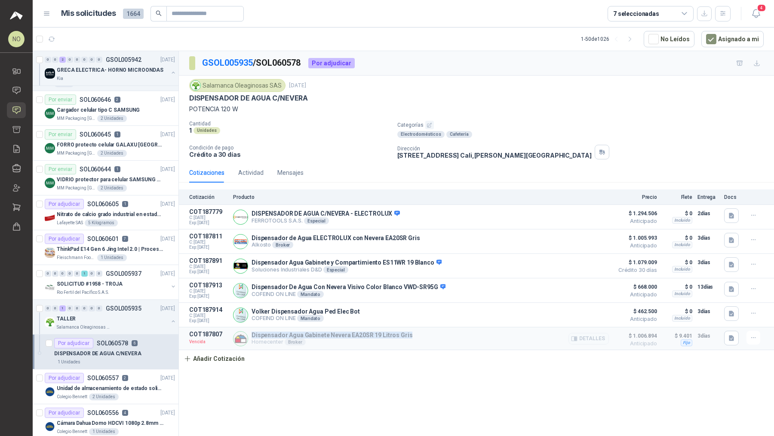
drag, startPoint x: 252, startPoint y: 333, endPoint x: 406, endPoint y: 333, distance: 153.4
click at [406, 333] on div "Dispensador Agua Gabinete Nevera EA20SR 19 Litros Gris Homecenter Broker Detall…" at bounding box center [421, 338] width 376 height 15
